Goal: Task Accomplishment & Management: Complete application form

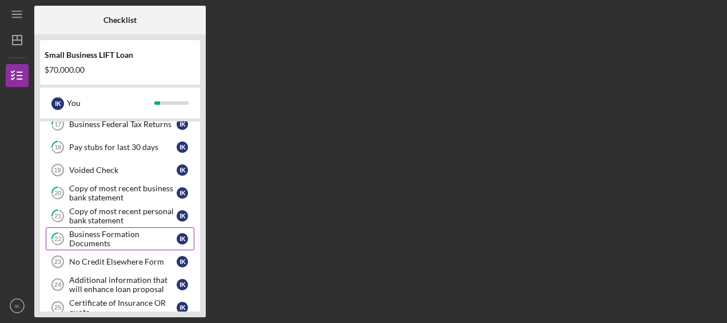
scroll to position [500, 0]
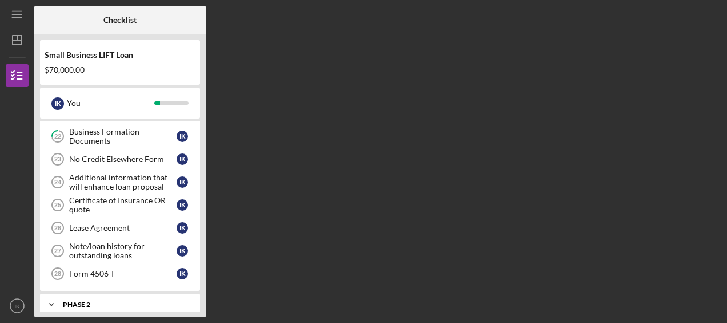
click at [70, 301] on div "Phase 2" at bounding box center [124, 304] width 123 height 7
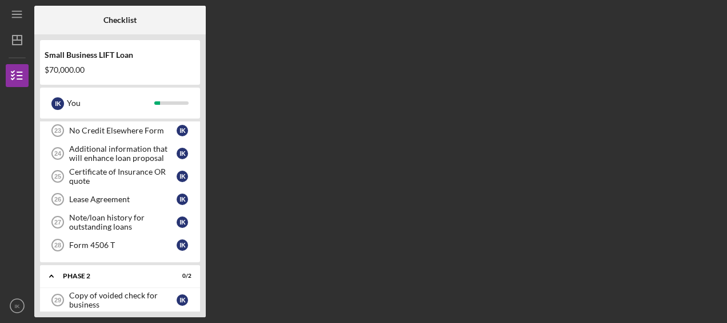
scroll to position [551, 0]
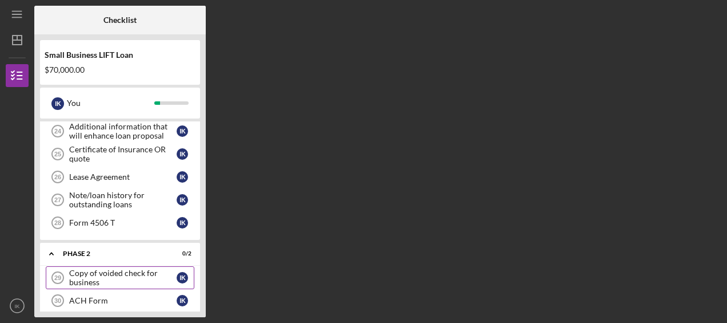
click at [124, 268] on div "Copy of voided check for business" at bounding box center [123, 277] width 108 height 18
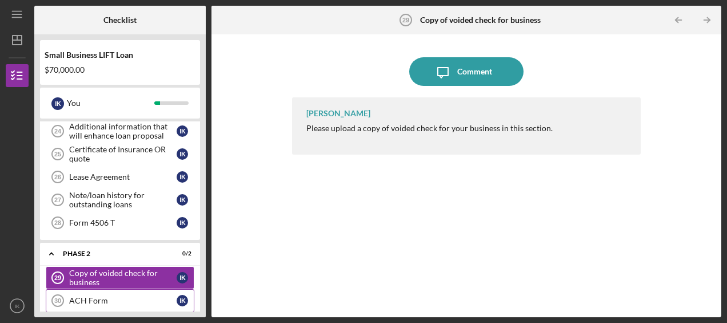
click at [100, 296] on div "ACH Form" at bounding box center [123, 300] width 108 height 9
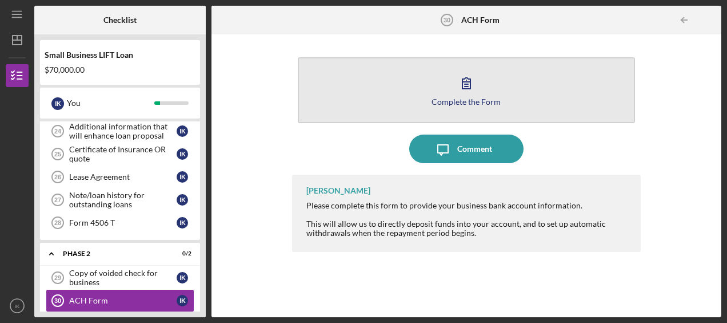
click at [466, 86] on icon "button" at bounding box center [467, 83] width 8 height 11
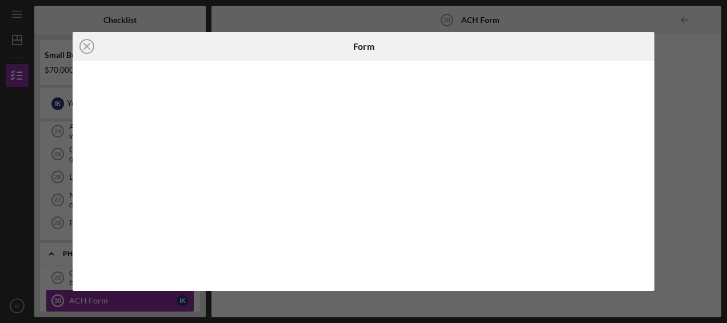
click at [670, 45] on div "Icon/Close Form" at bounding box center [363, 161] width 727 height 323
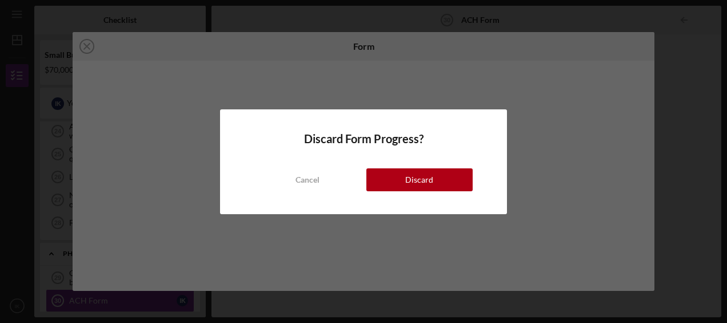
click at [440, 180] on button "Discard" at bounding box center [420, 179] width 106 height 23
